Goal: Ask a question

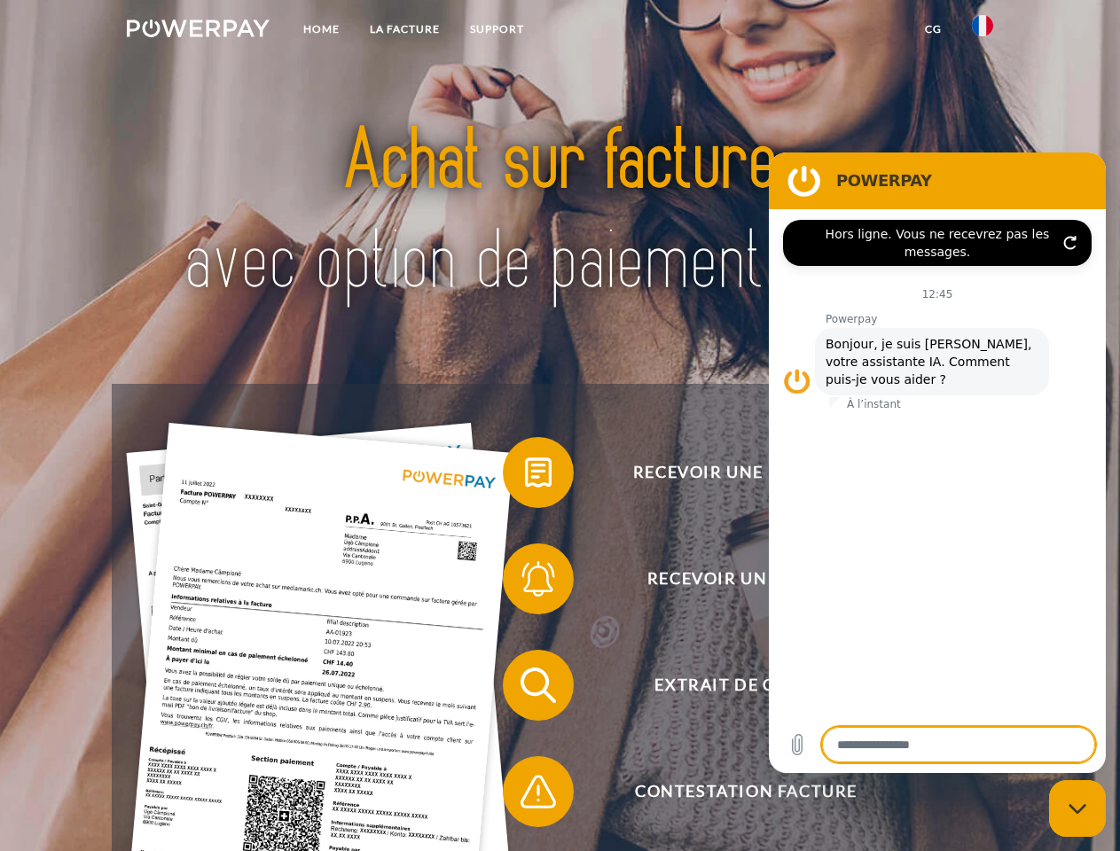
click at [198, 31] on img at bounding box center [198, 29] width 143 height 18
click at [982, 31] on img at bounding box center [982, 25] width 21 height 21
click at [933, 29] on link "CG" at bounding box center [933, 29] width 47 height 32
click at [525, 476] on span at bounding box center [511, 472] width 89 height 89
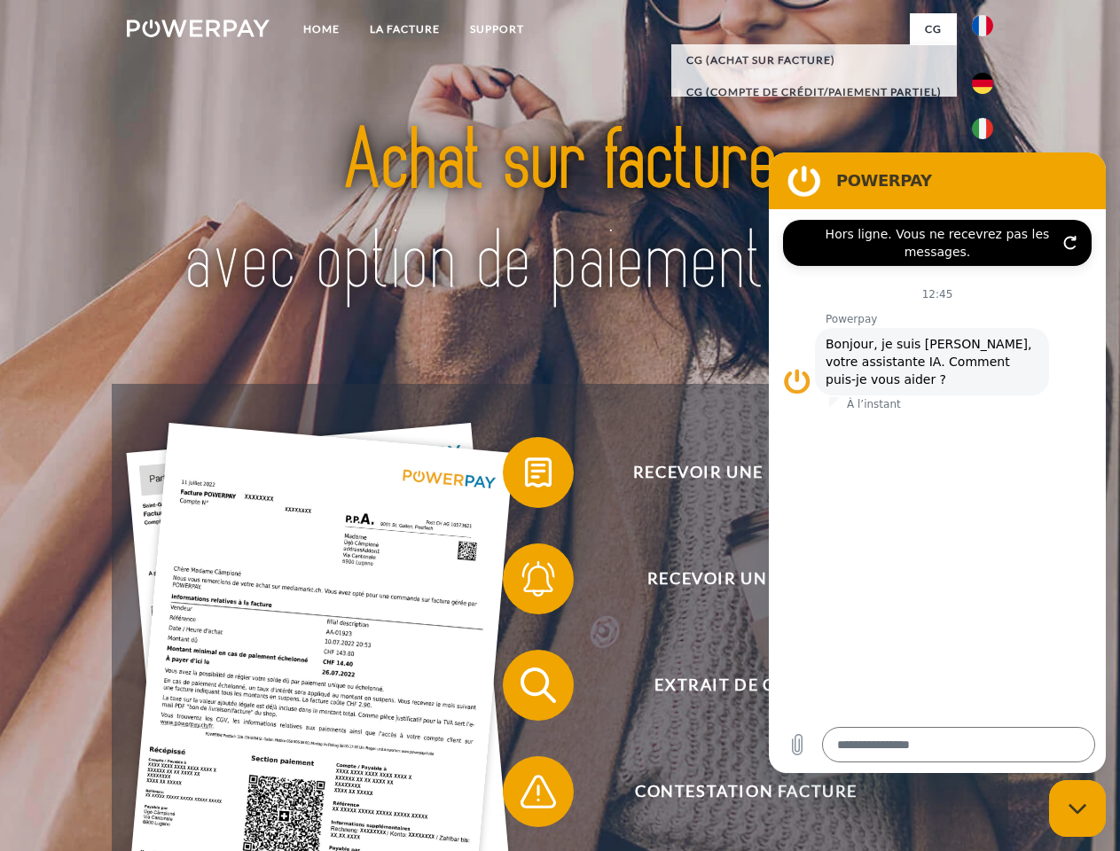
click at [525, 582] on span at bounding box center [511, 579] width 89 height 89
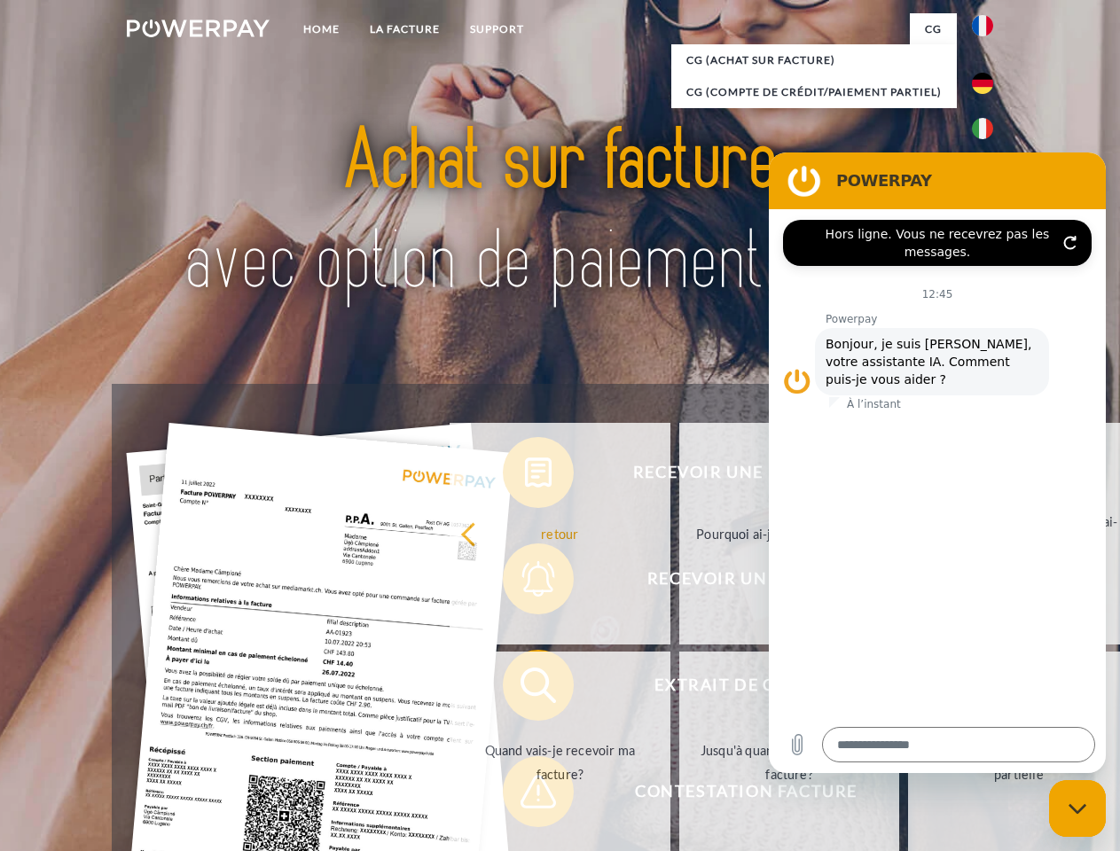
click at [679, 689] on link "Jusqu'à quand dois-je payer ma facture?" at bounding box center [789, 763] width 221 height 222
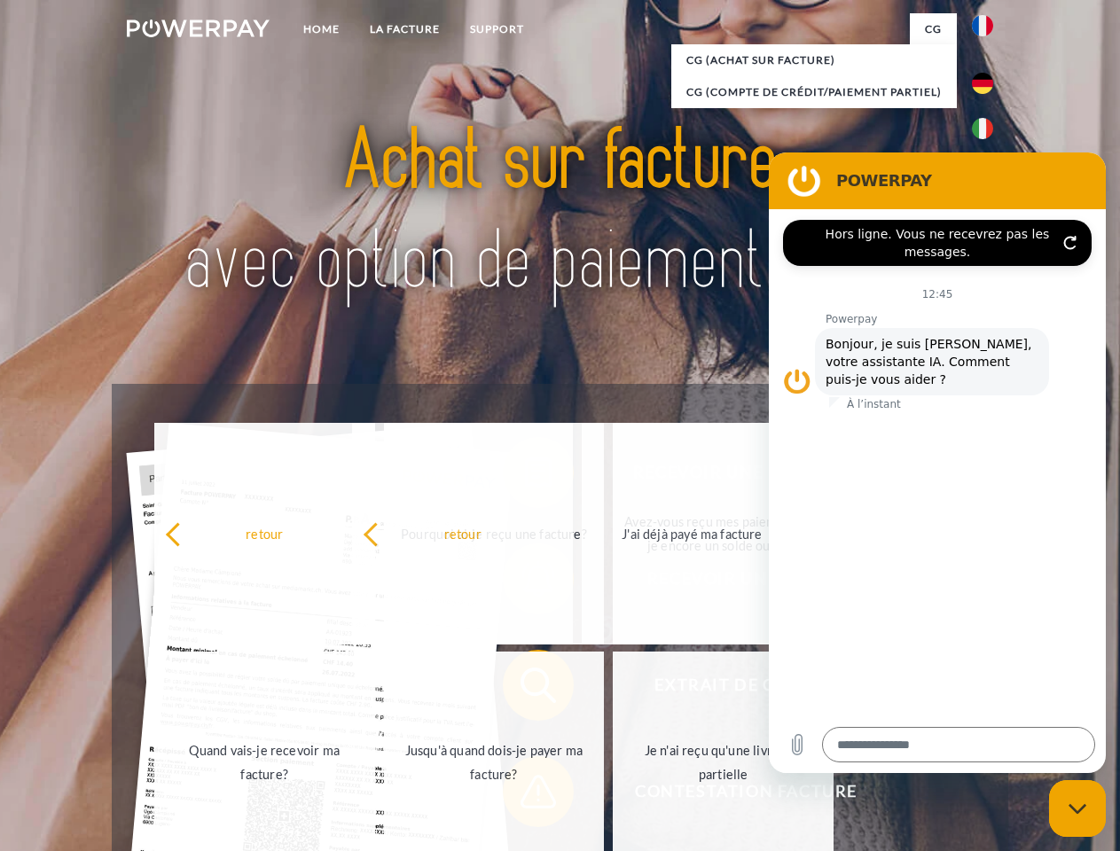
click at [525, 795] on span at bounding box center [511, 791] width 89 height 89
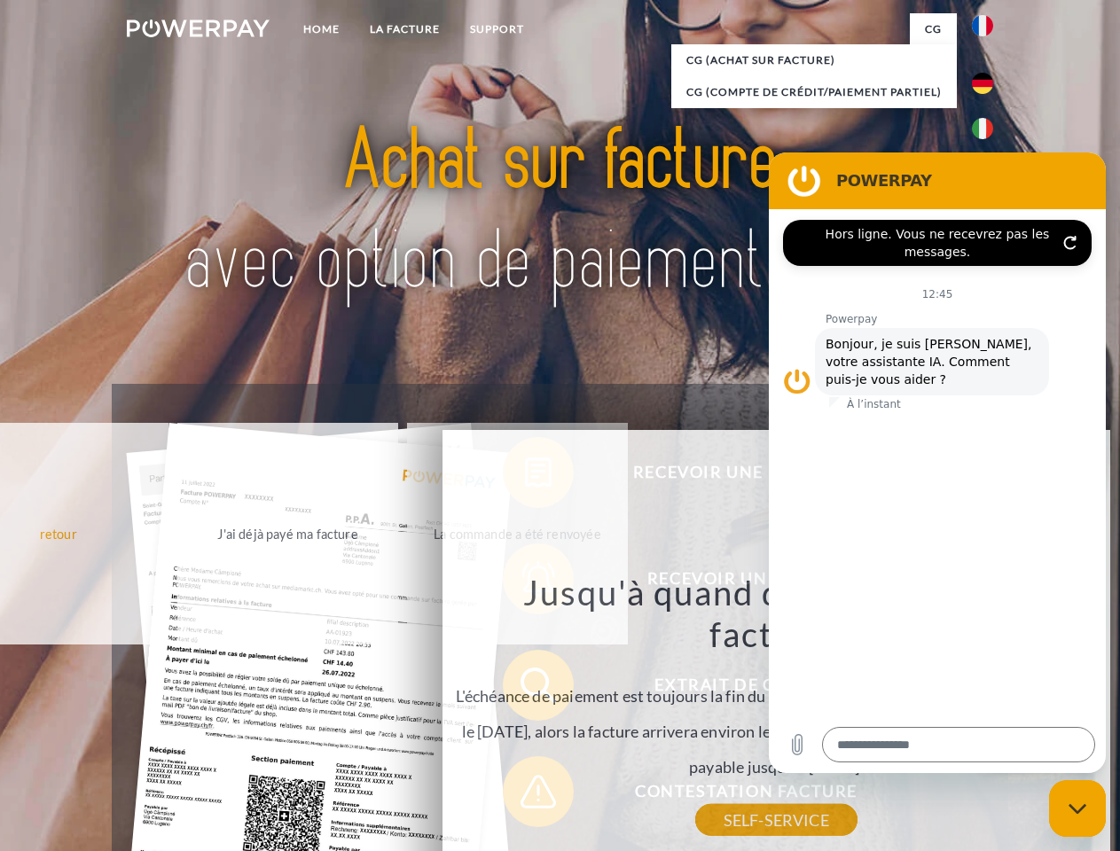
click at [1077, 809] on icon "Fermer la fenêtre de messagerie" at bounding box center [1077, 809] width 19 height 12
type textarea "*"
